Goal: Information Seeking & Learning: Learn about a topic

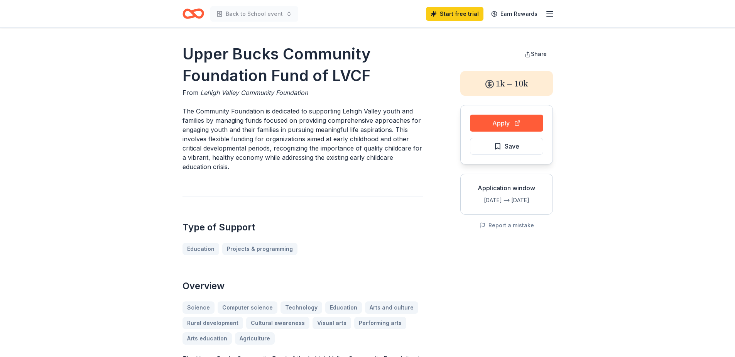
click at [184, 14] on icon "Home" at bounding box center [190, 14] width 12 height 8
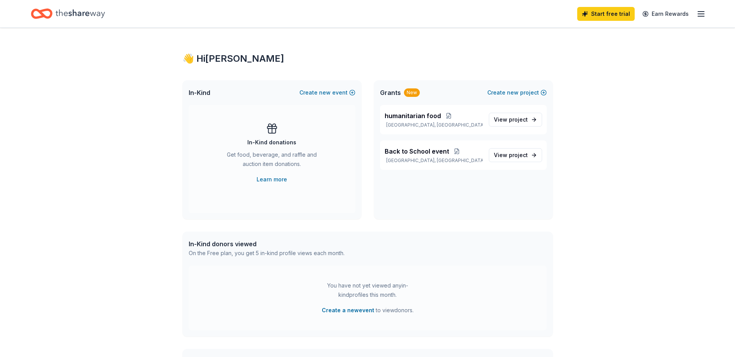
click at [410, 105] on div "Grants New Create new project" at bounding box center [463, 92] width 179 height 25
click at [417, 118] on span "humanitarian food" at bounding box center [413, 115] width 56 height 9
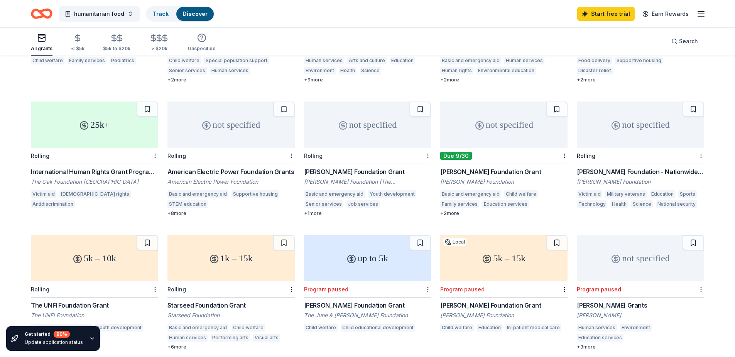
scroll to position [236, 0]
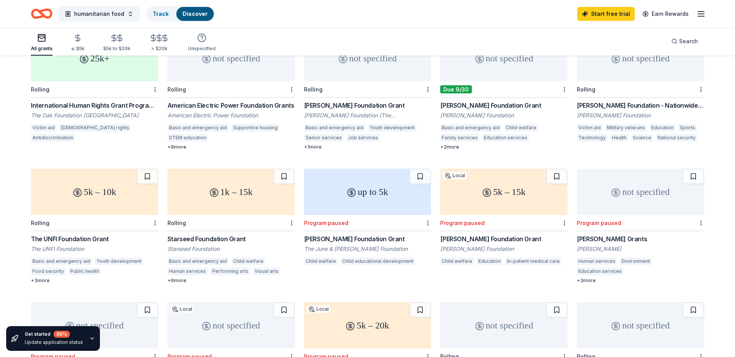
click at [111, 234] on div "The UNFI Foundation Grant" at bounding box center [94, 238] width 127 height 9
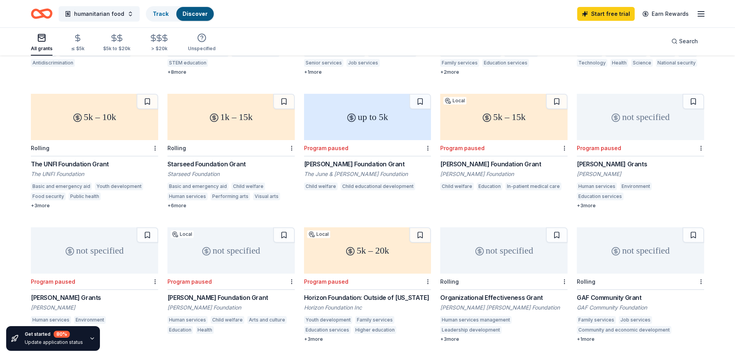
scroll to position [307, 0]
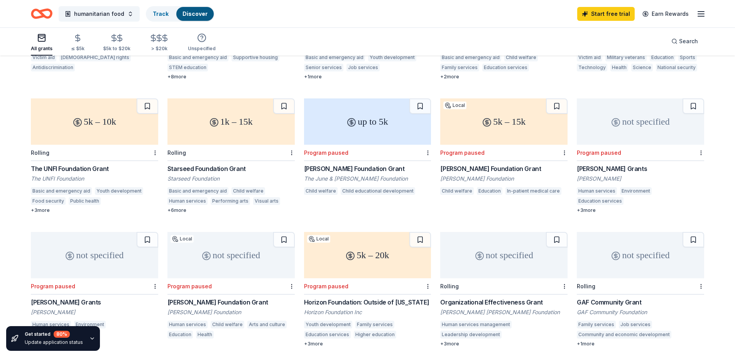
click at [215, 164] on div "Starseed Foundation Grant" at bounding box center [230, 168] width 127 height 9
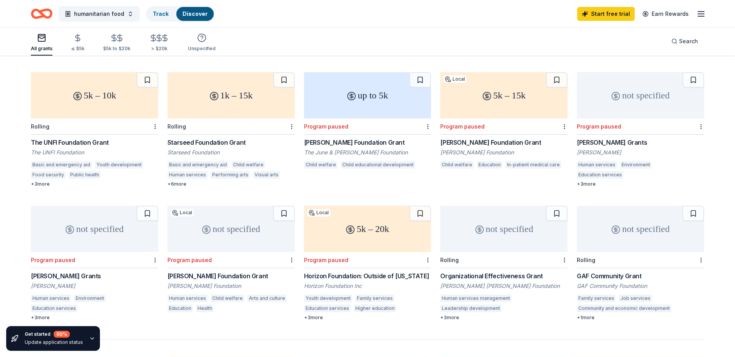
scroll to position [345, 0]
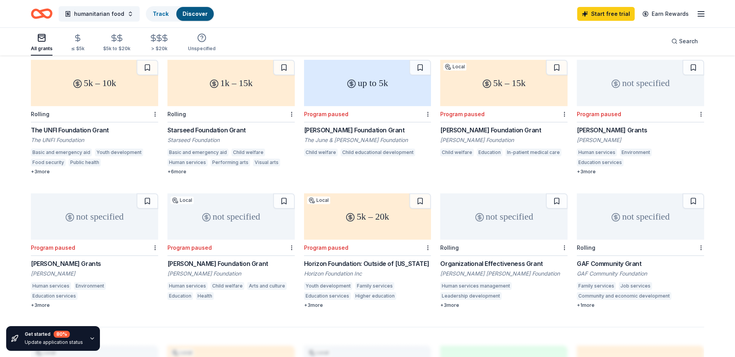
drag, startPoint x: 422, startPoint y: 258, endPoint x: 491, endPoint y: 251, distance: 69.0
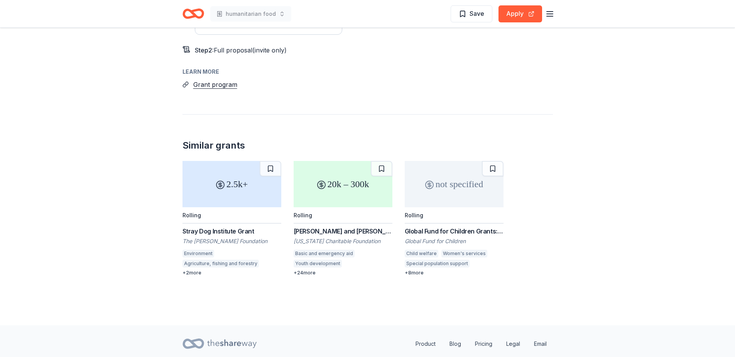
scroll to position [1013, 0]
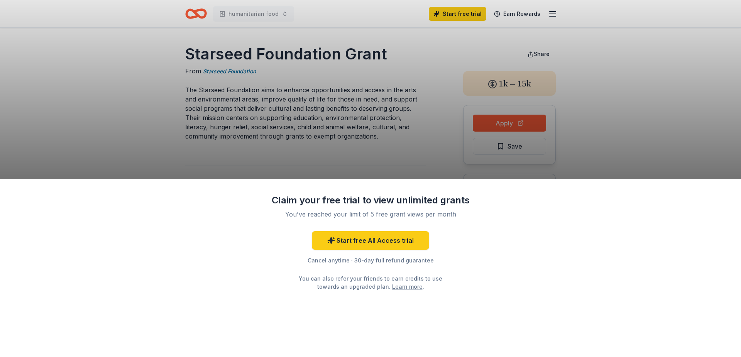
click at [341, 262] on div "Cancel anytime · 30-day full refund guarantee" at bounding box center [370, 260] width 201 height 9
click at [426, 123] on div "Claim your free trial to view unlimited grants You've reached your limit of 5 f…" at bounding box center [370, 178] width 741 height 357
